Goal: Task Accomplishment & Management: Use online tool/utility

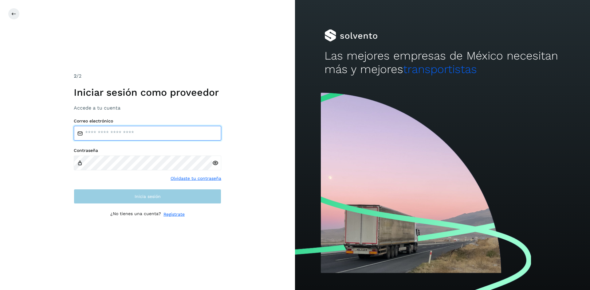
type input "**********"
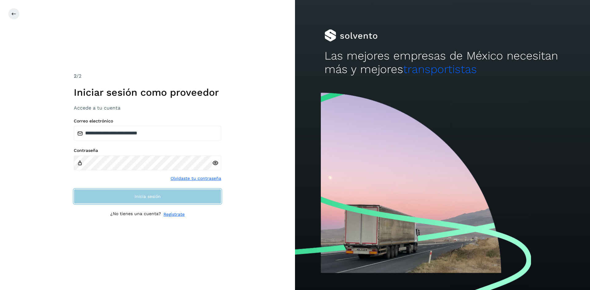
click at [150, 197] on span "Inicia sesión" at bounding box center [147, 196] width 26 height 4
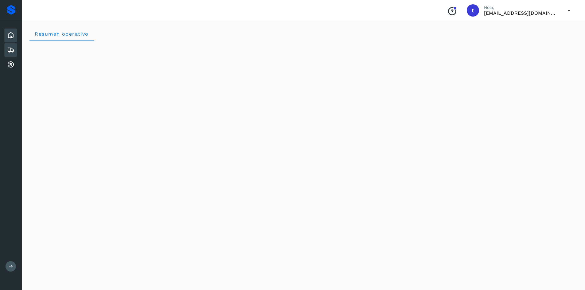
click at [12, 48] on icon at bounding box center [10, 49] width 7 height 7
